Goal: Find specific page/section: Find specific page/section

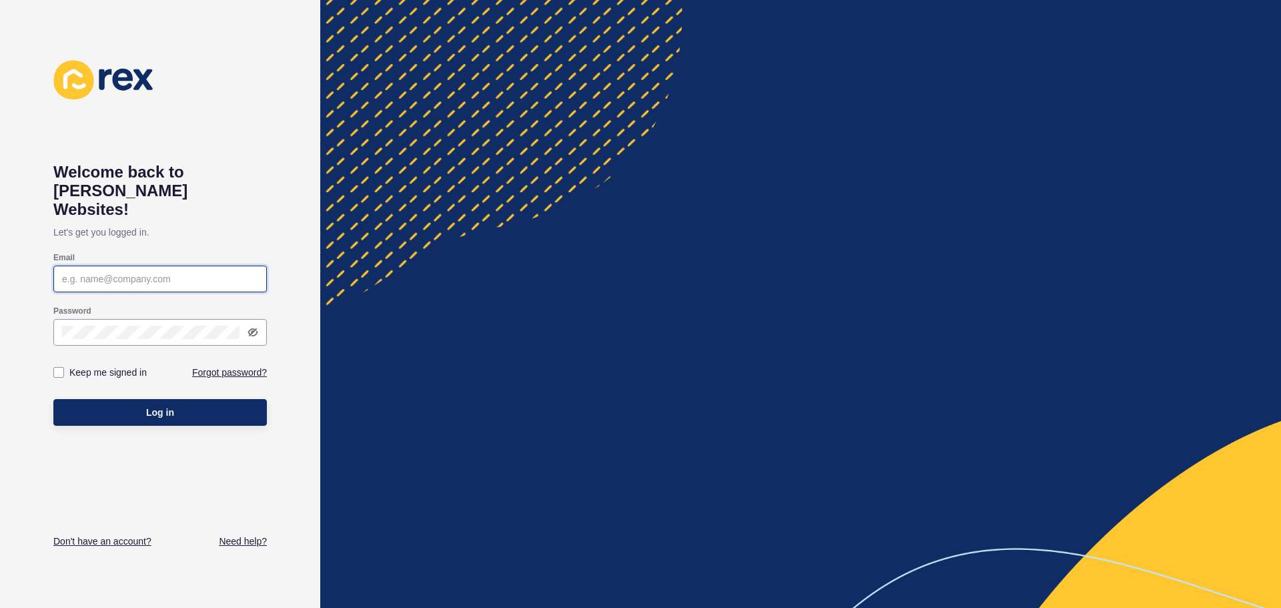
click at [182, 272] on input "Email" at bounding box center [160, 278] width 196 height 13
type input "[EMAIL_ADDRESS][DOMAIN_NAME]"
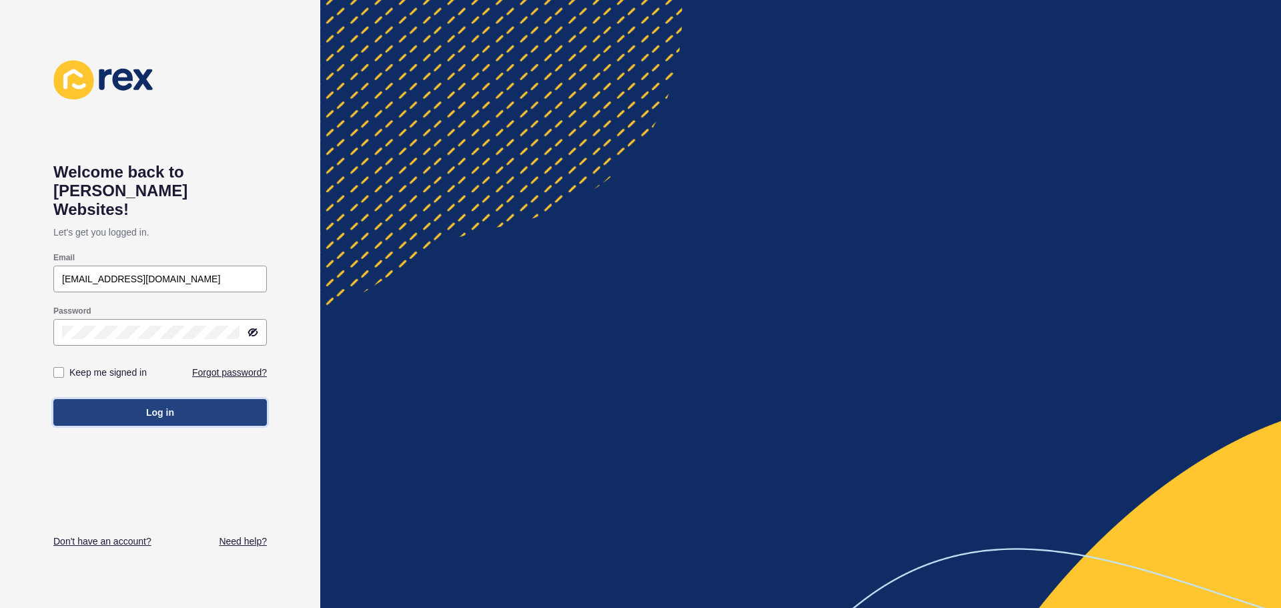
click at [90, 399] on button "Log in" at bounding box center [160, 412] width 214 height 27
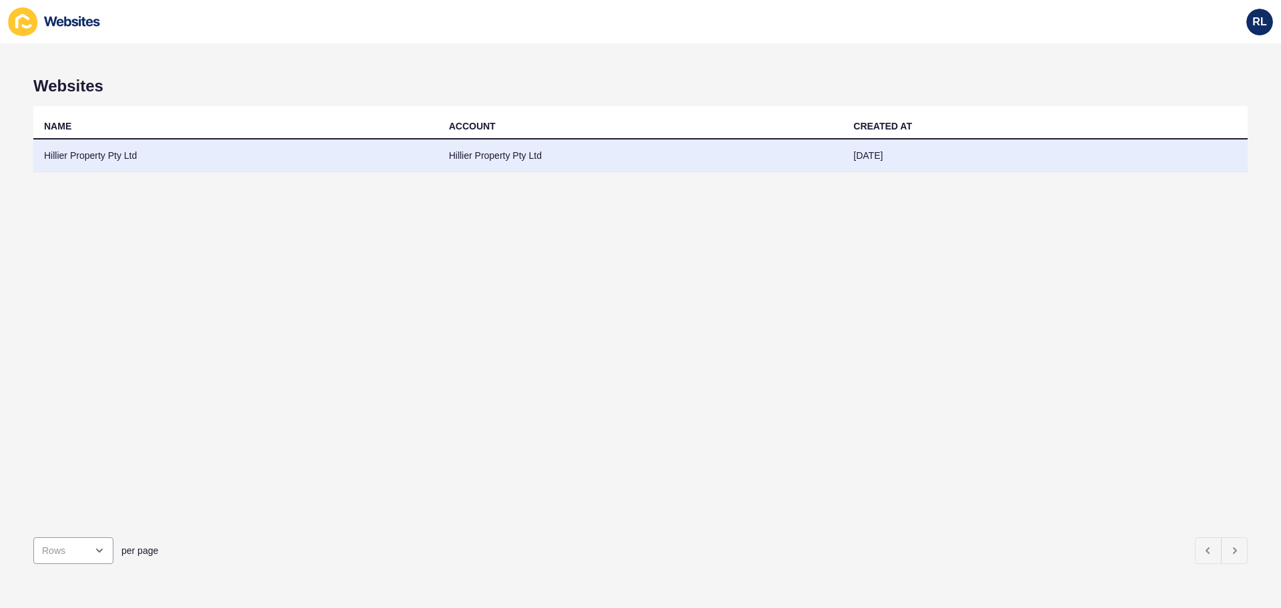
click at [364, 168] on td "Hillier Property Pty Ltd" at bounding box center [235, 155] width 405 height 33
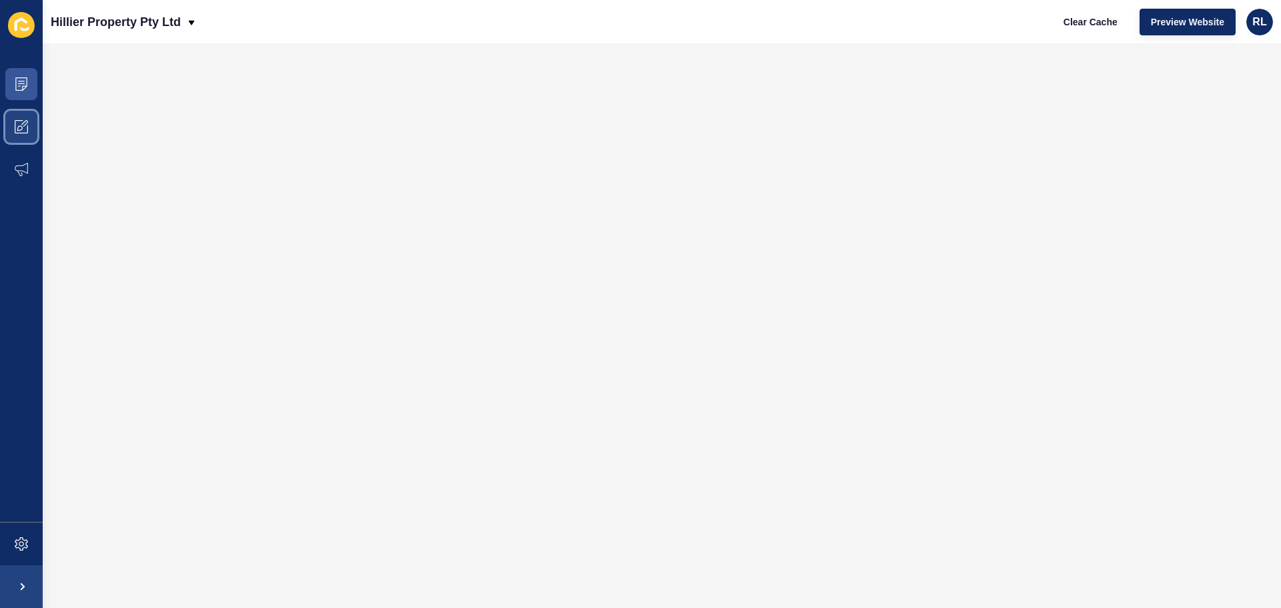
click at [15, 133] on icon at bounding box center [21, 126] width 13 height 13
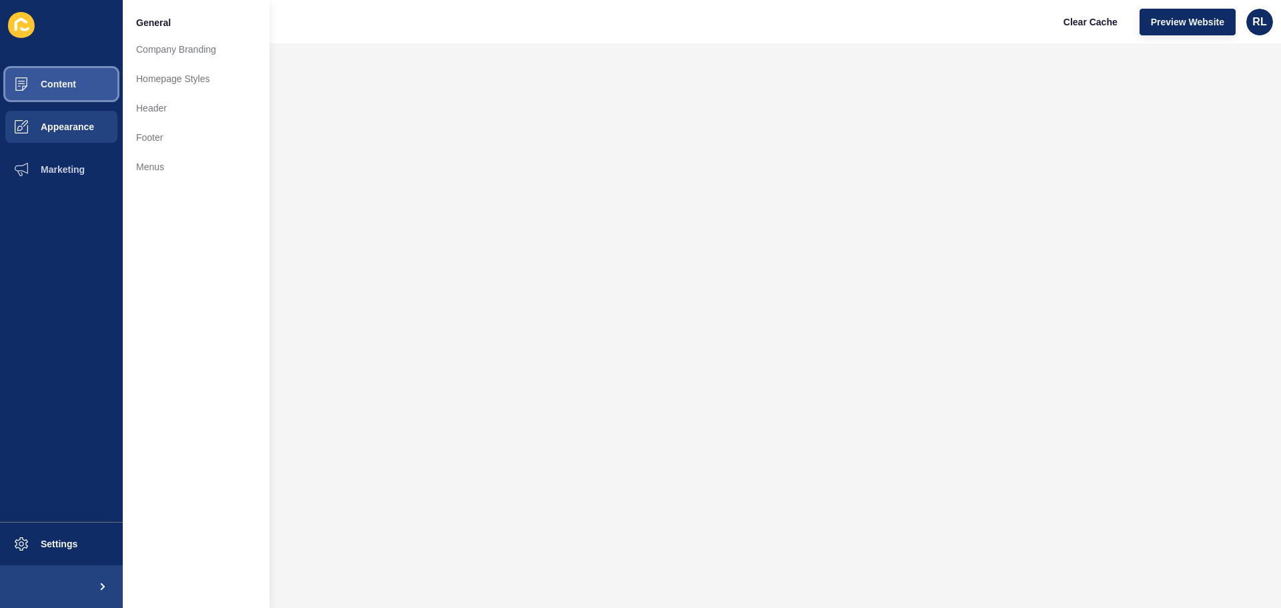
click at [34, 86] on span "Content" at bounding box center [37, 84] width 78 height 11
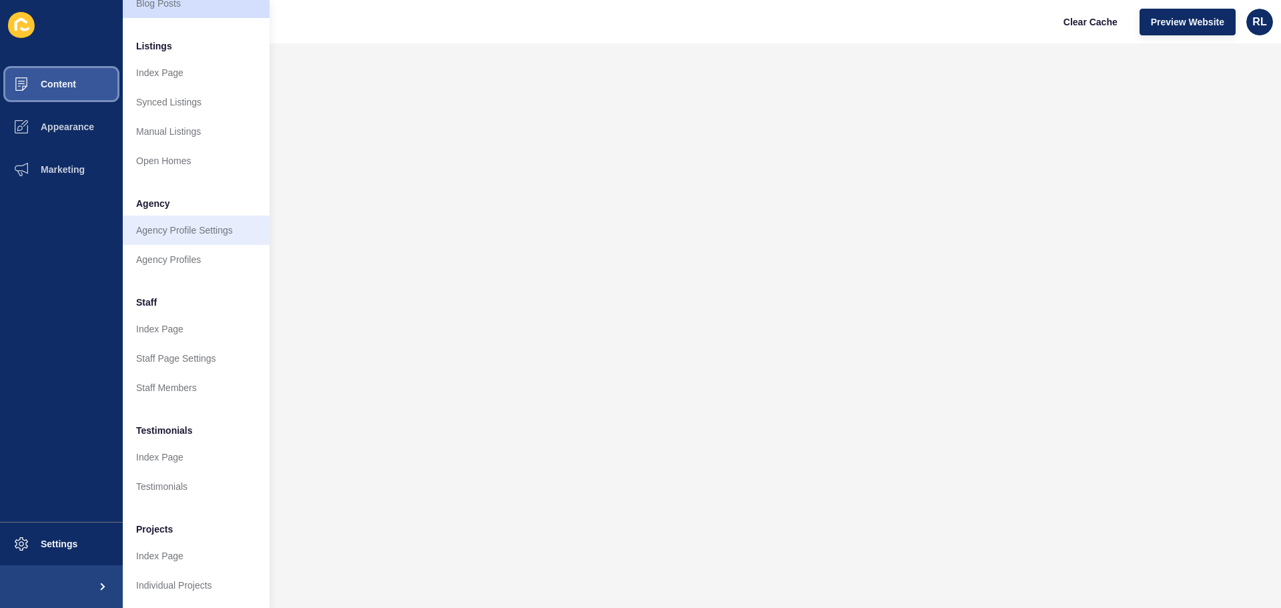
scroll to position [184, 0]
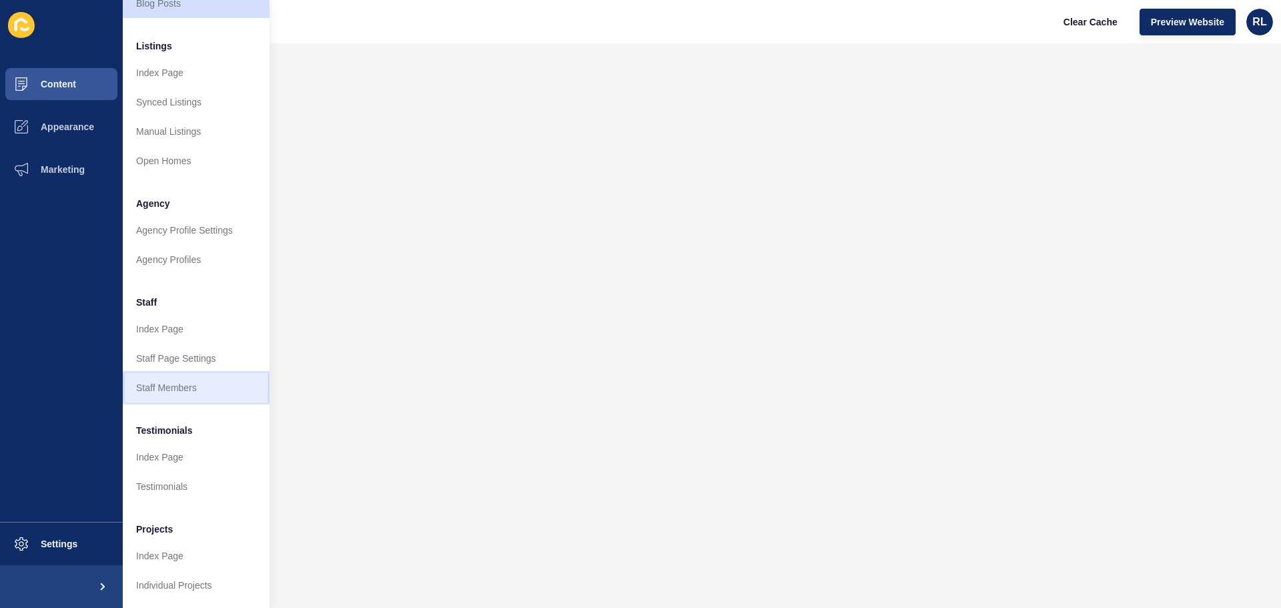
click at [185, 373] on link "Staff Members" at bounding box center [196, 387] width 147 height 29
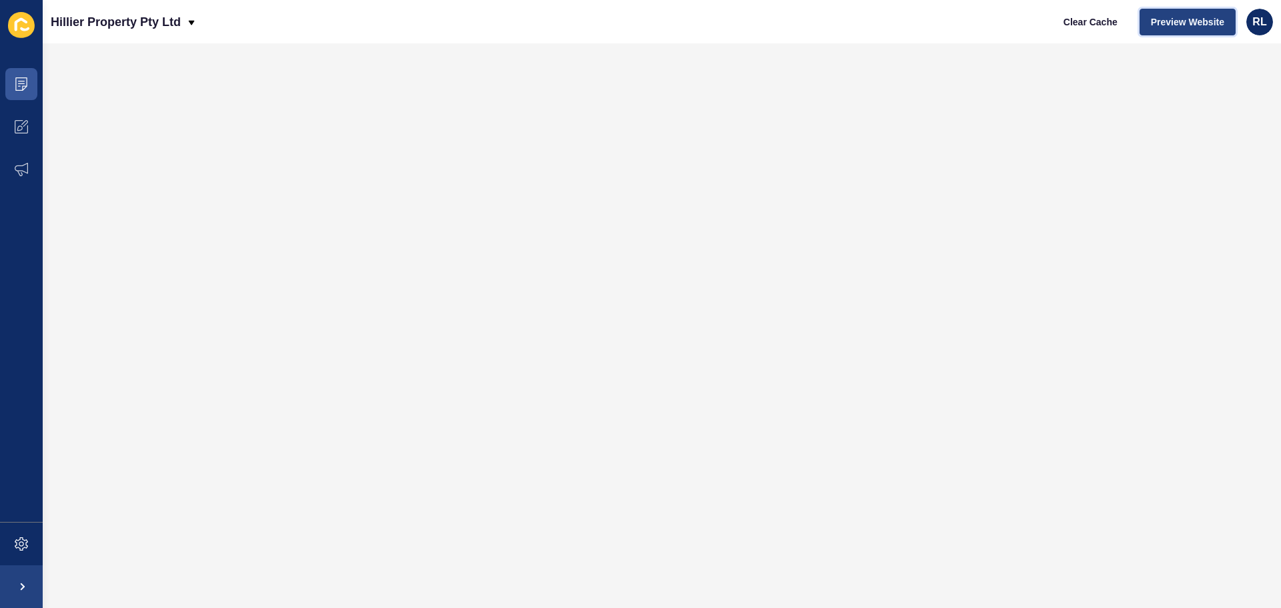
click at [1201, 29] on button "Preview Website" at bounding box center [1188, 22] width 96 height 27
click at [1185, 22] on span "Preview Website" at bounding box center [1187, 21] width 73 height 13
click at [1188, 23] on span "Preview Website" at bounding box center [1187, 21] width 73 height 13
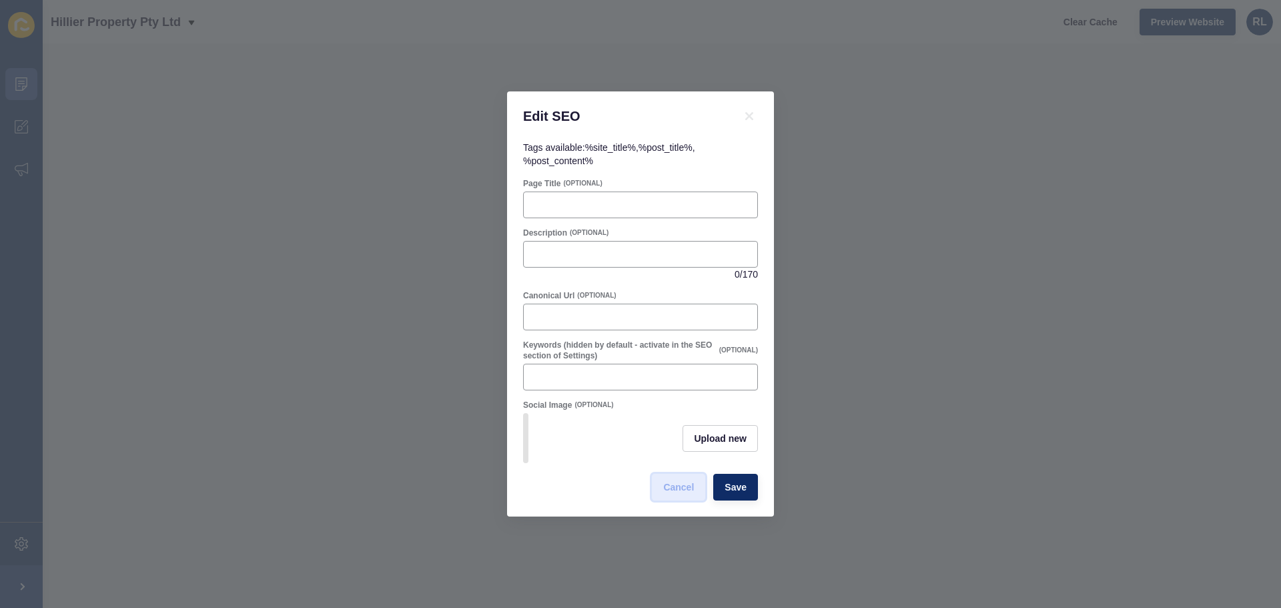
click at [675, 492] on span "Cancel" at bounding box center [678, 486] width 31 height 13
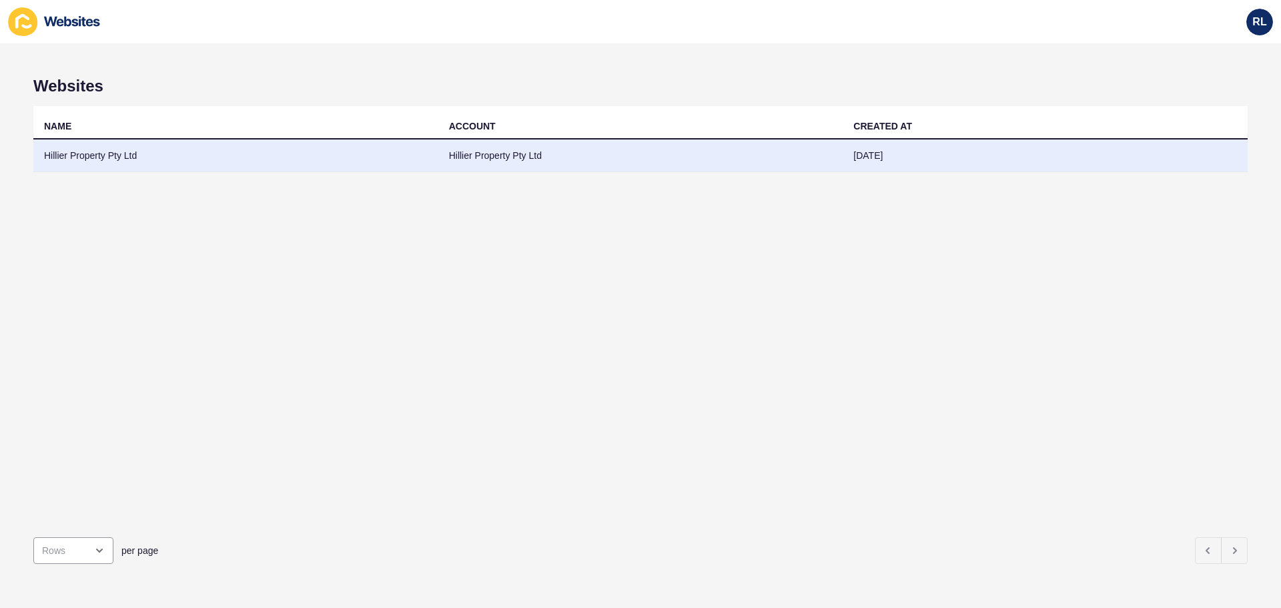
click at [382, 151] on td "Hillier Property Pty Ltd" at bounding box center [235, 155] width 405 height 33
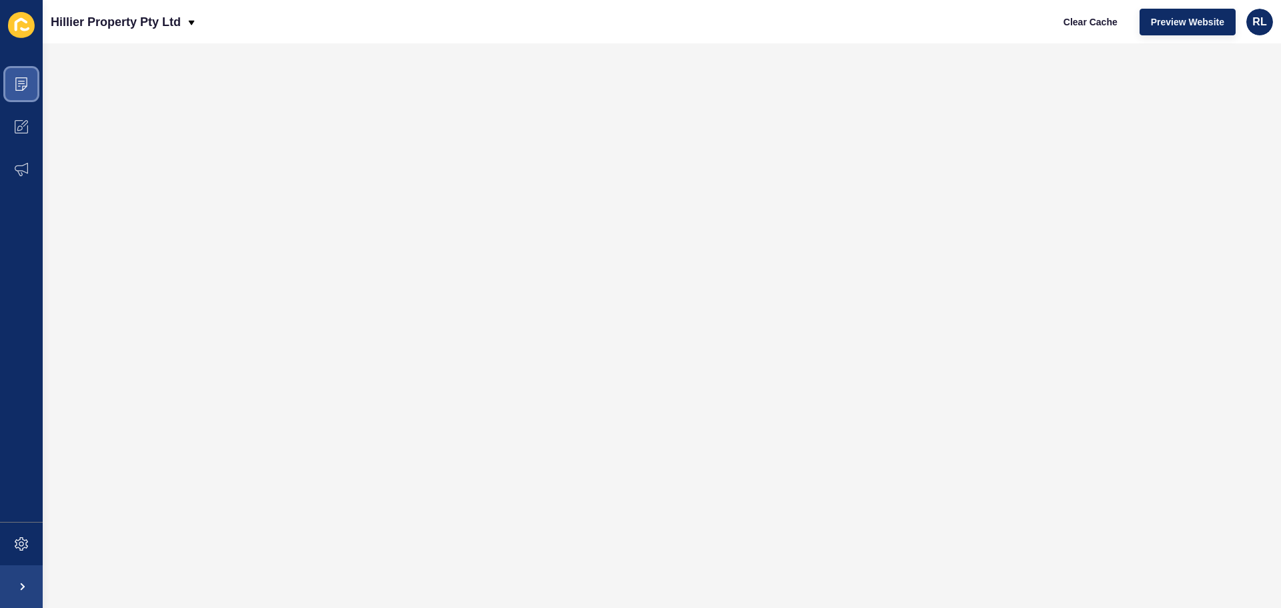
click at [23, 78] on icon at bounding box center [21, 83] width 12 height 13
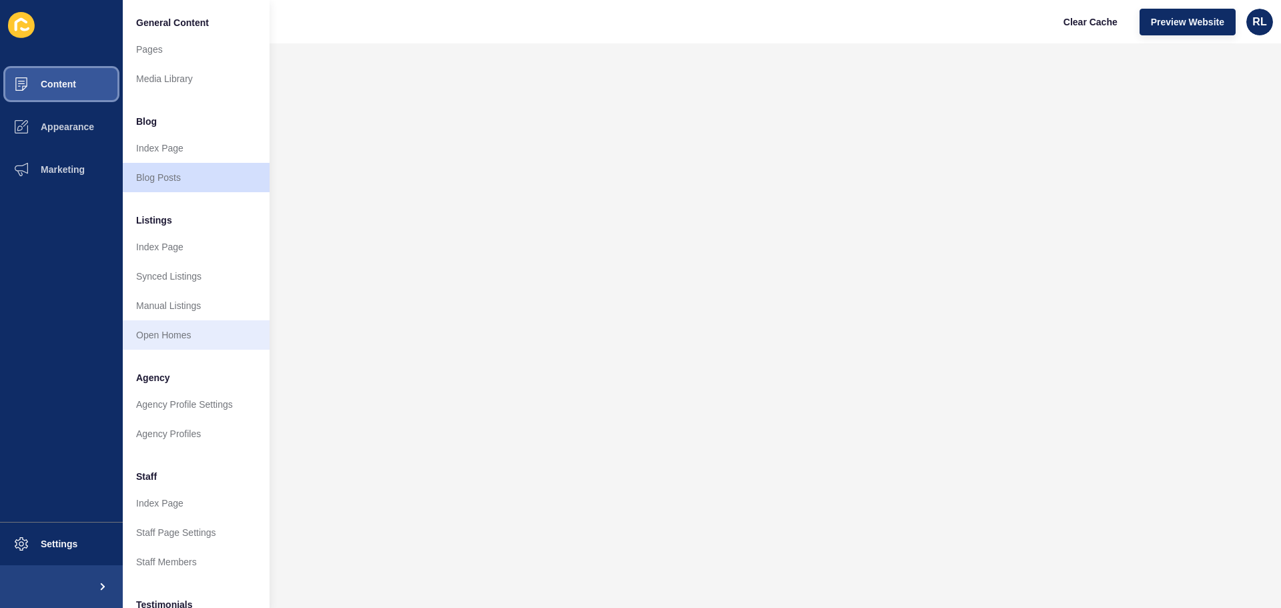
scroll to position [184, 0]
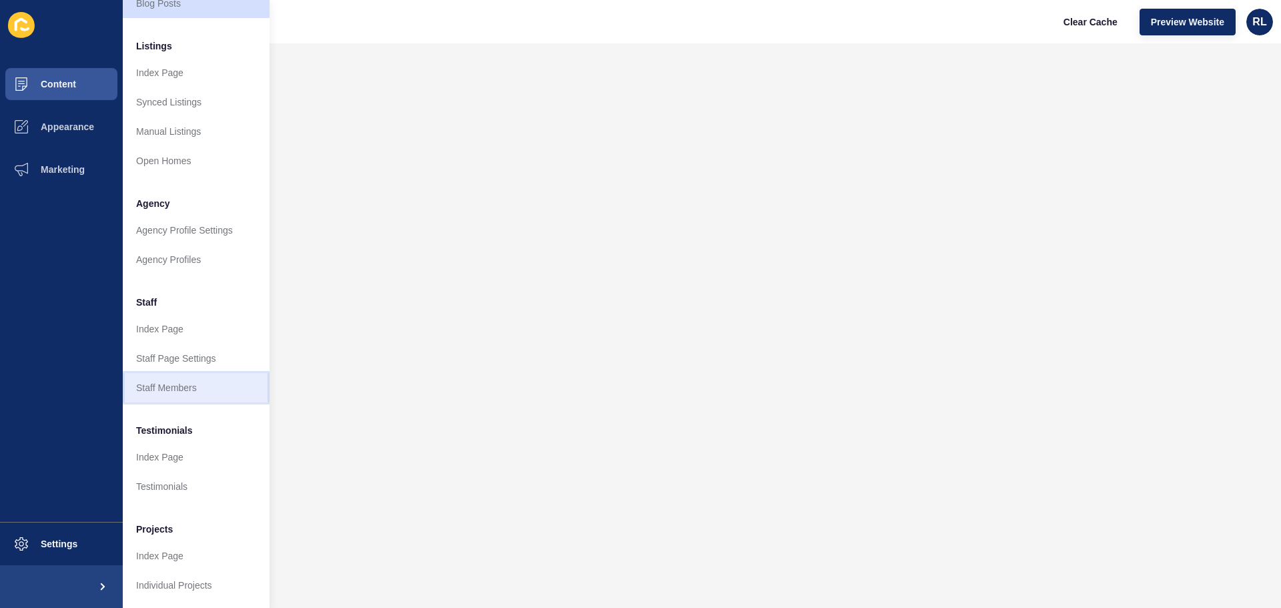
click at [197, 385] on link "Staff Members" at bounding box center [196, 387] width 147 height 29
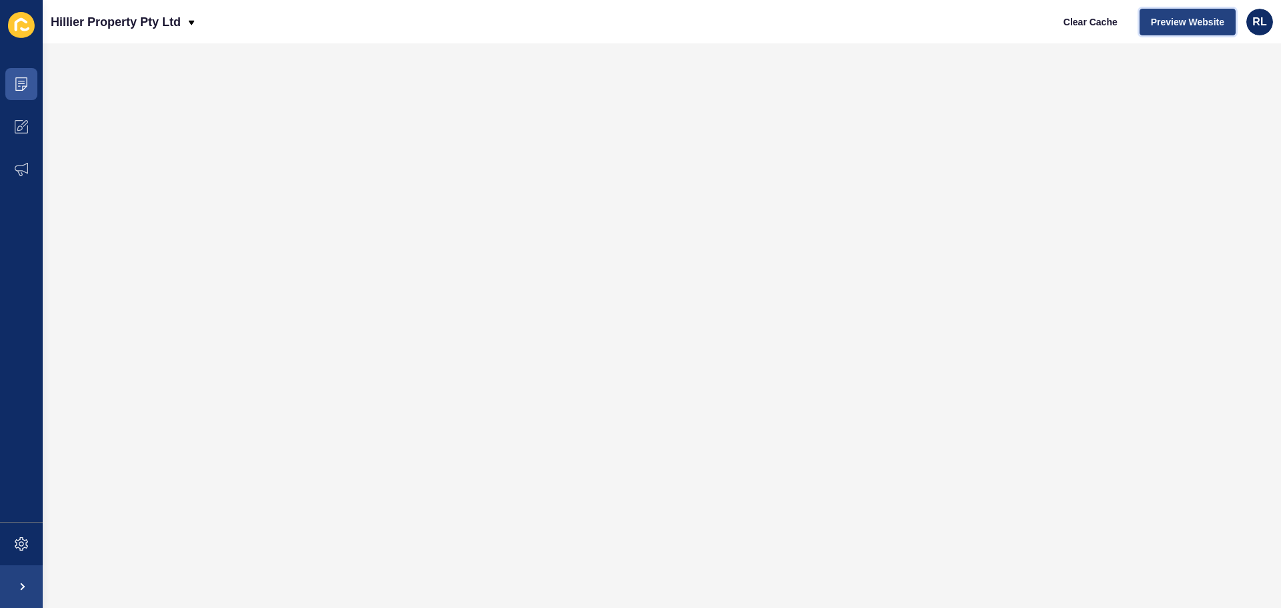
click at [1155, 27] on span "Preview Website" at bounding box center [1187, 21] width 73 height 13
